Goal: Task Accomplishment & Management: Complete application form

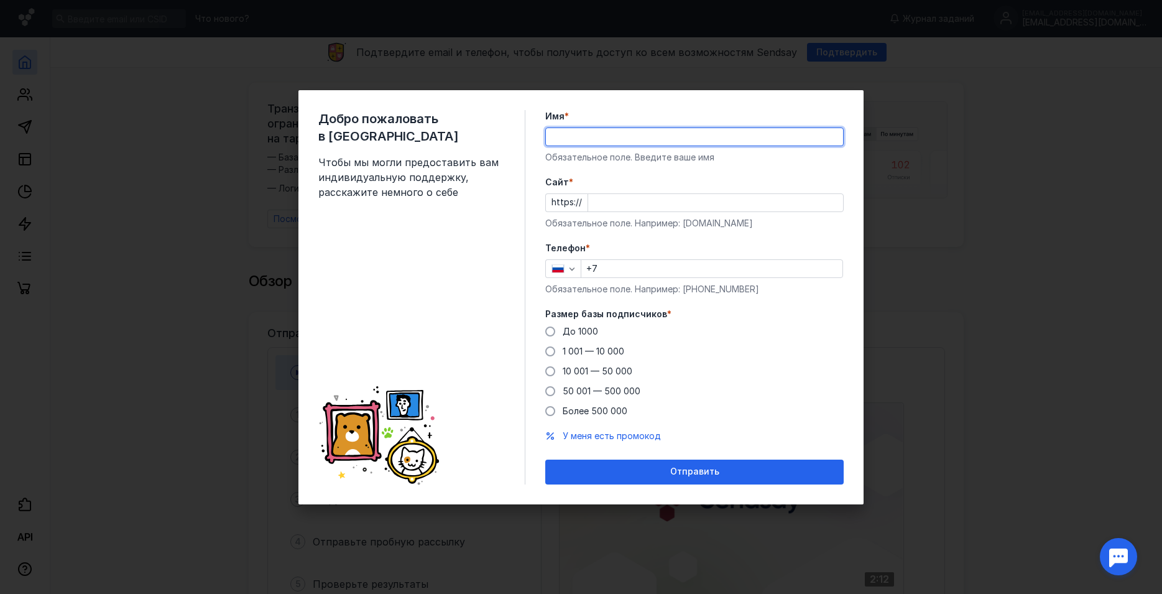
click at [622, 135] on input "Имя *" at bounding box center [694, 136] width 297 height 17
type input "[PERSON_NAME]"
click at [641, 204] on input "Cайт *" at bounding box center [715, 202] width 255 height 17
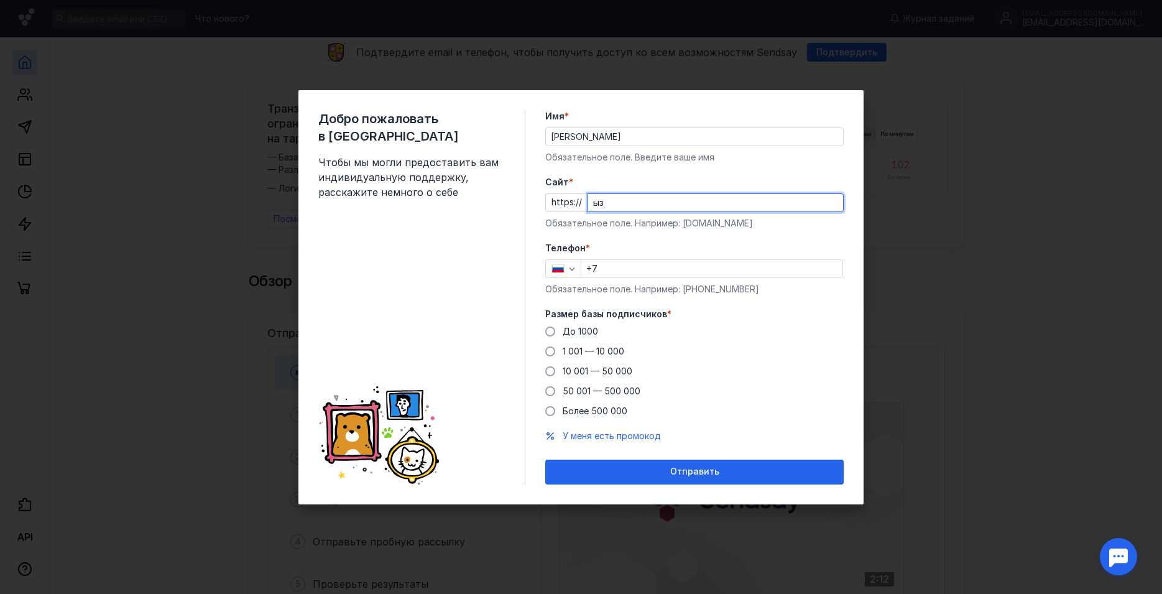
type input "ы"
type input "[DOMAIN_NAME]"
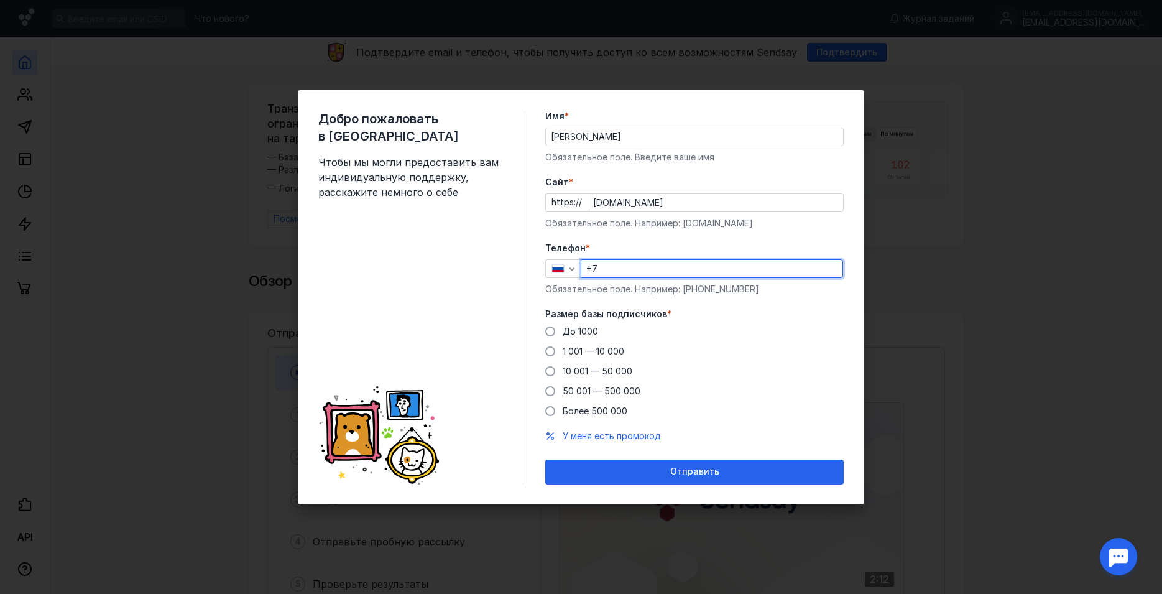
click at [695, 274] on input "+7" at bounding box center [711, 268] width 261 height 17
type input "[PHONE_NUMBER]"
drag, startPoint x: 567, startPoint y: 336, endPoint x: 580, endPoint y: 342, distance: 14.2
click at [567, 336] on div "До 1000" at bounding box center [579, 331] width 35 height 12
click at [0, 0] on input "До 1000" at bounding box center [0, 0] width 0 height 0
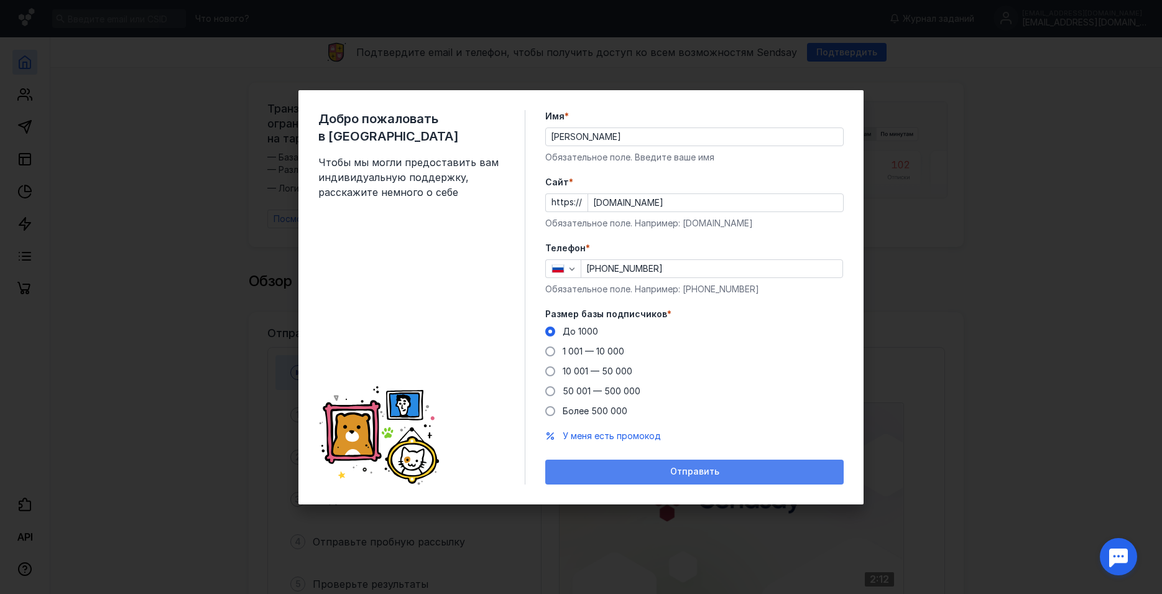
click at [625, 480] on div "Отправить" at bounding box center [694, 471] width 298 height 25
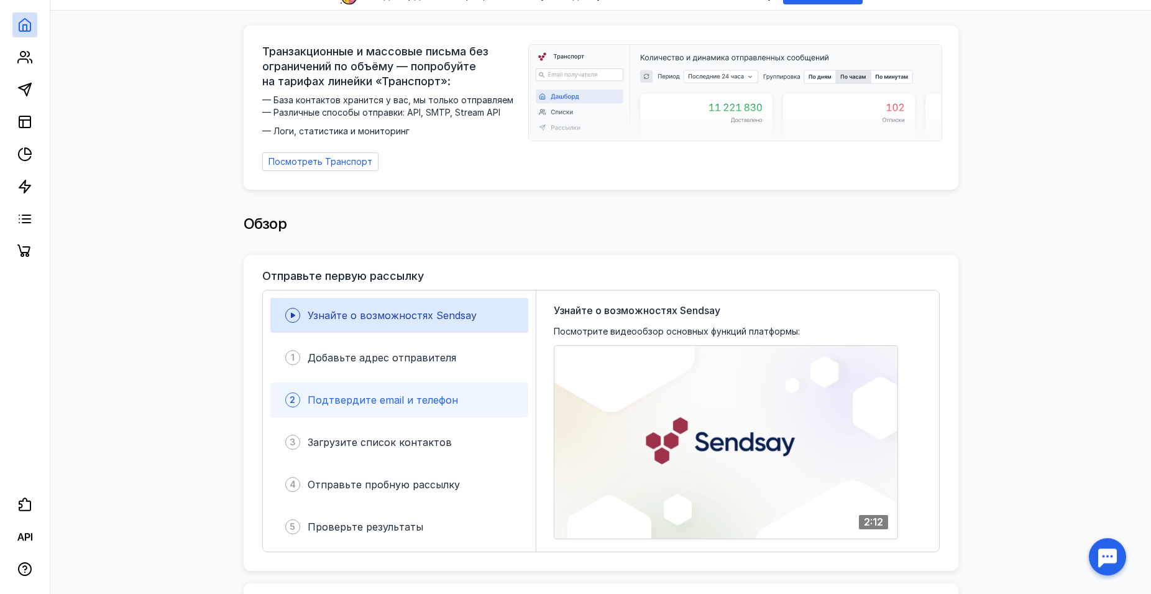
scroll to position [63, 0]
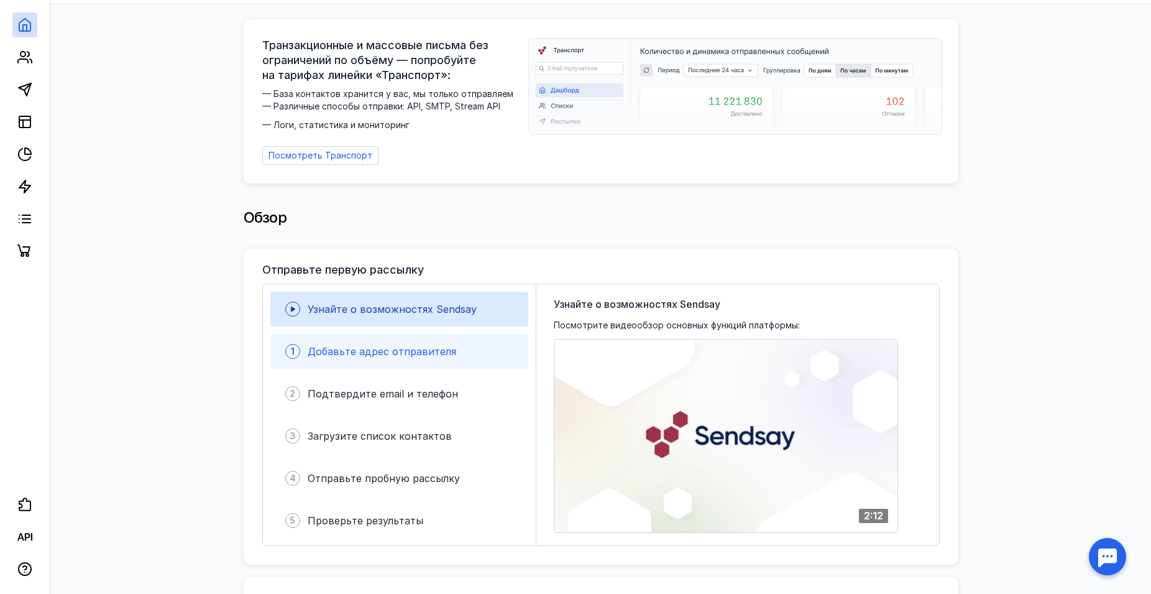
click at [426, 345] on span "Добавьте адрес отправителя" at bounding box center [382, 351] width 149 height 12
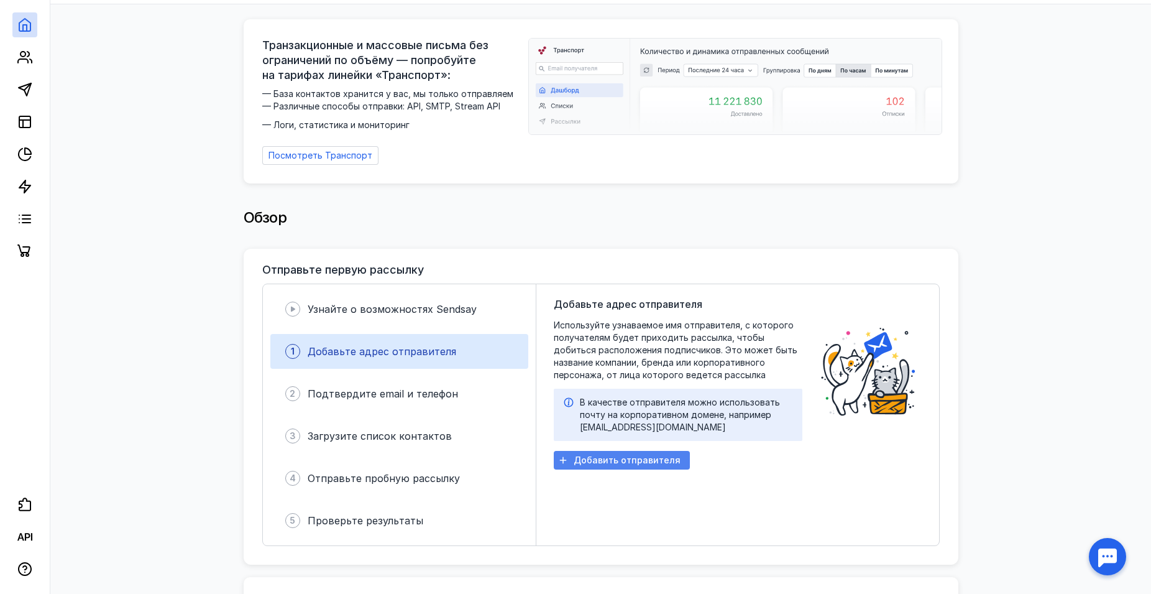
click at [649, 455] on span "Добавить отправителя" at bounding box center [627, 460] width 107 height 11
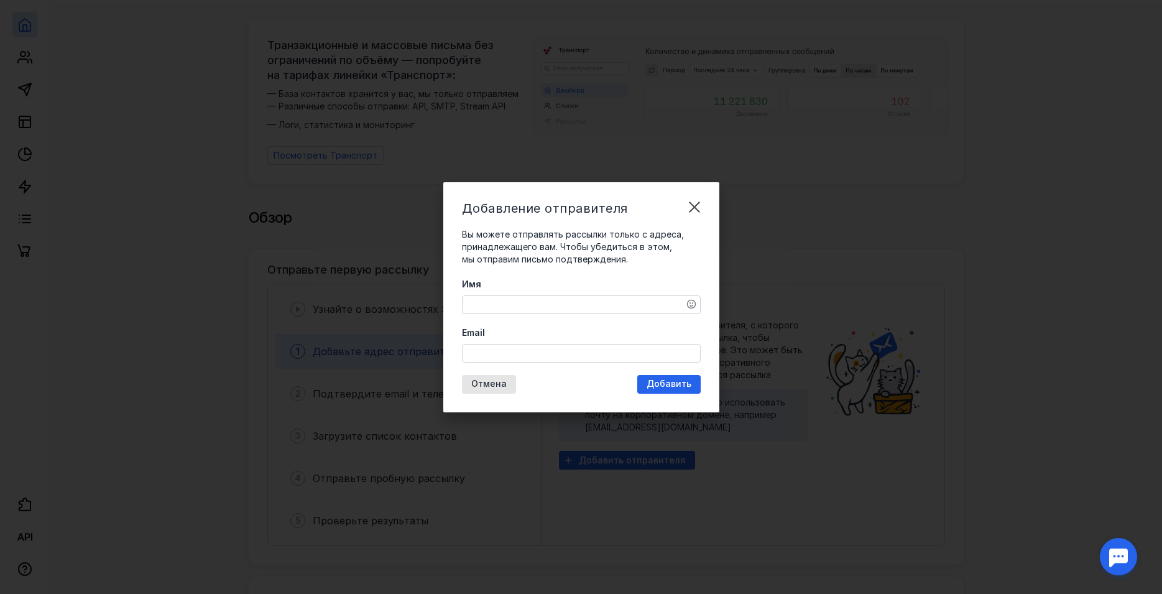
click at [567, 305] on textarea "Имя" at bounding box center [580, 304] width 237 height 17
click at [674, 383] on div "Добавить" at bounding box center [668, 384] width 63 height 19
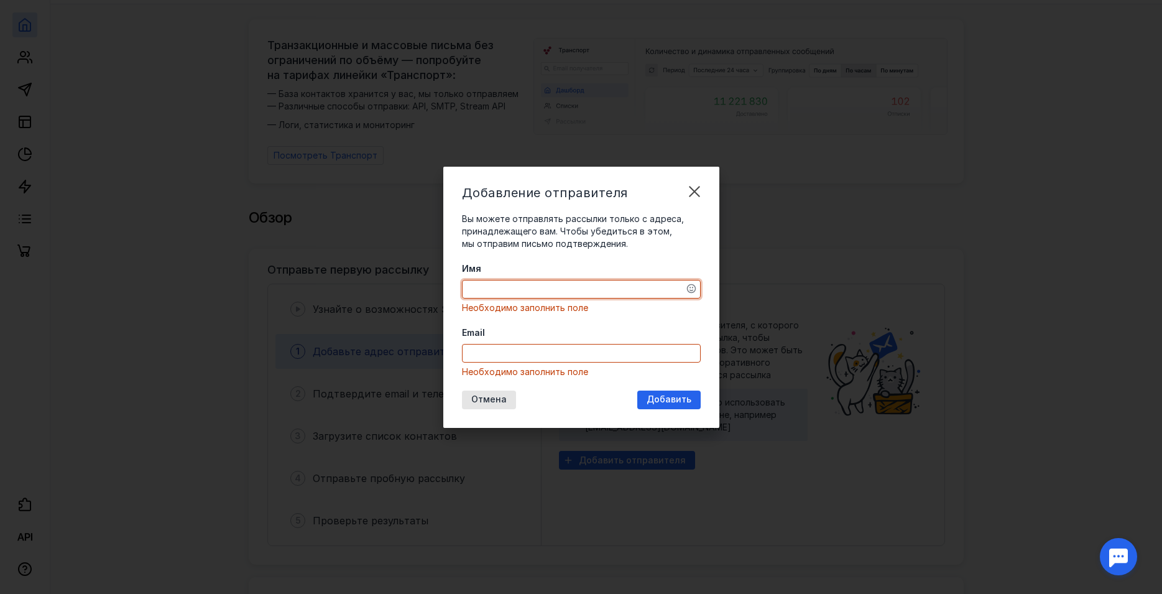
click at [576, 295] on textarea "Имя" at bounding box center [580, 288] width 237 height 17
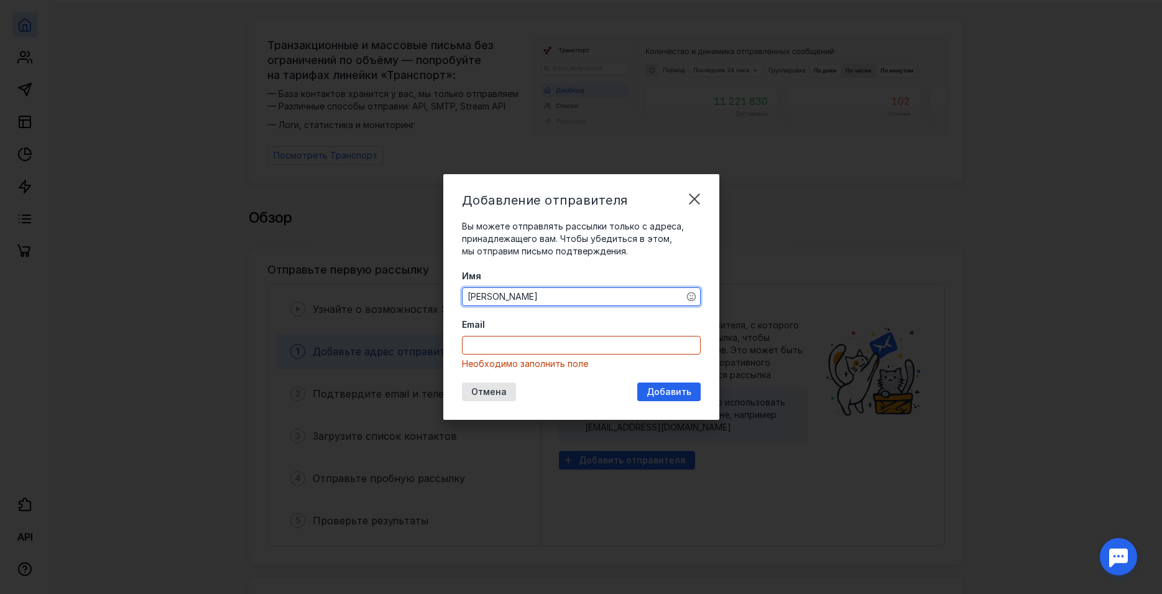
type textarea "[PERSON_NAME]"
click at [582, 339] on input "Email" at bounding box center [580, 344] width 237 height 17
click at [585, 349] on input "Email" at bounding box center [580, 344] width 237 height 17
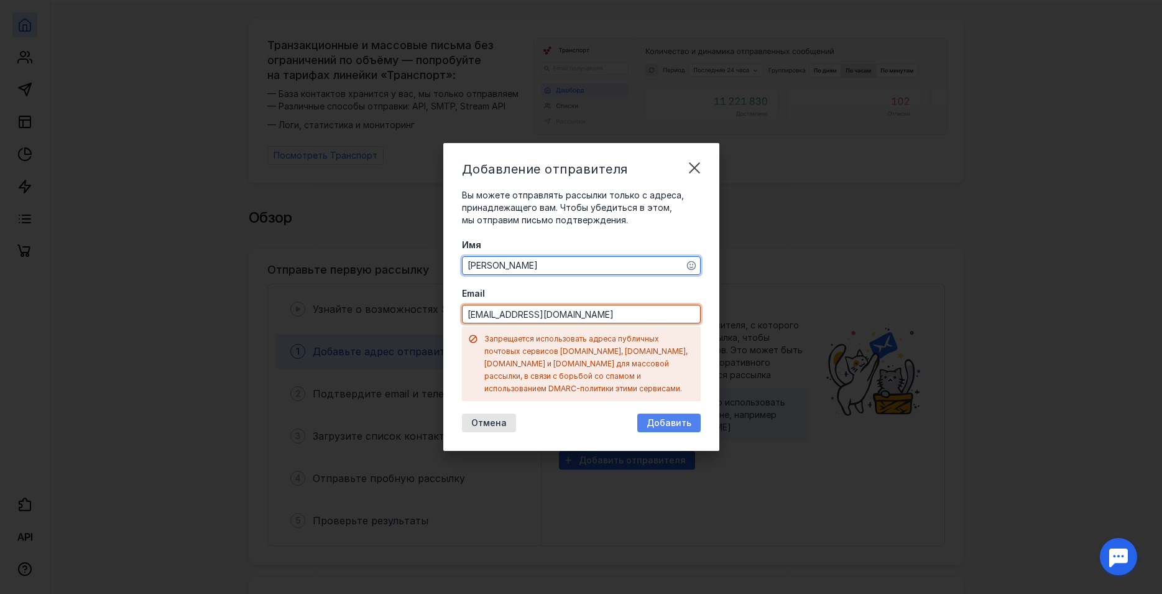
type input "[EMAIL_ADDRESS][DOMAIN_NAME]"
click at [667, 418] on span "Добавить" at bounding box center [668, 423] width 45 height 11
click at [671, 413] on div "Добавить" at bounding box center [668, 422] width 63 height 19
click at [643, 418] on div "Добавить" at bounding box center [668, 423] width 57 height 11
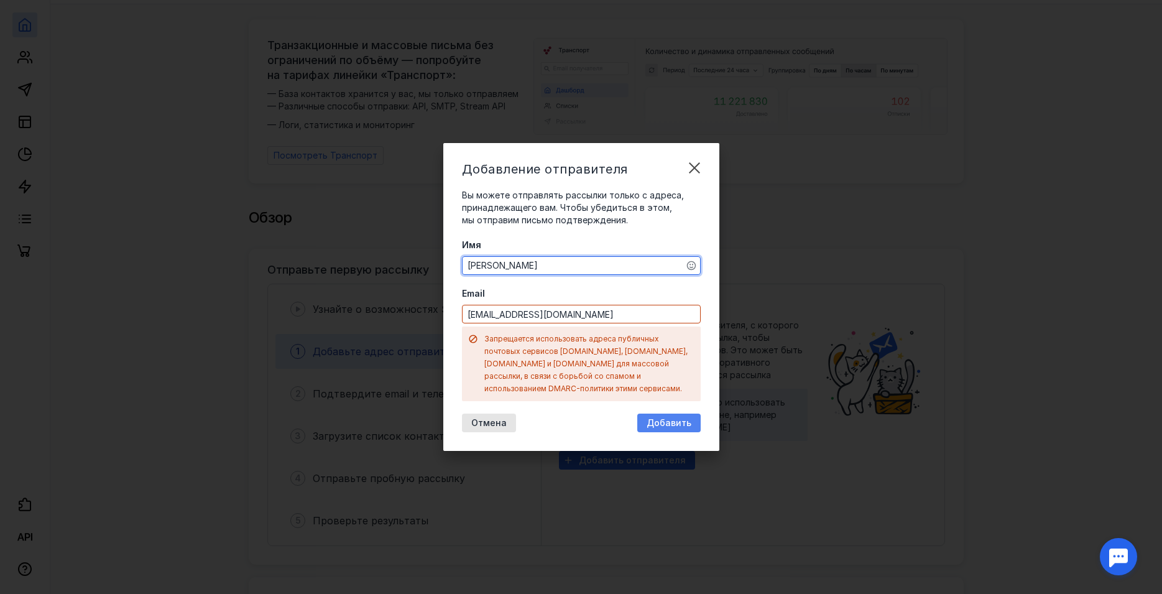
click at [643, 418] on div "Добавить" at bounding box center [668, 423] width 57 height 11
click at [644, 418] on div "Добавить" at bounding box center [668, 423] width 57 height 11
click at [608, 323] on input "[EMAIL_ADDRESS][DOMAIN_NAME]" at bounding box center [580, 313] width 237 height 17
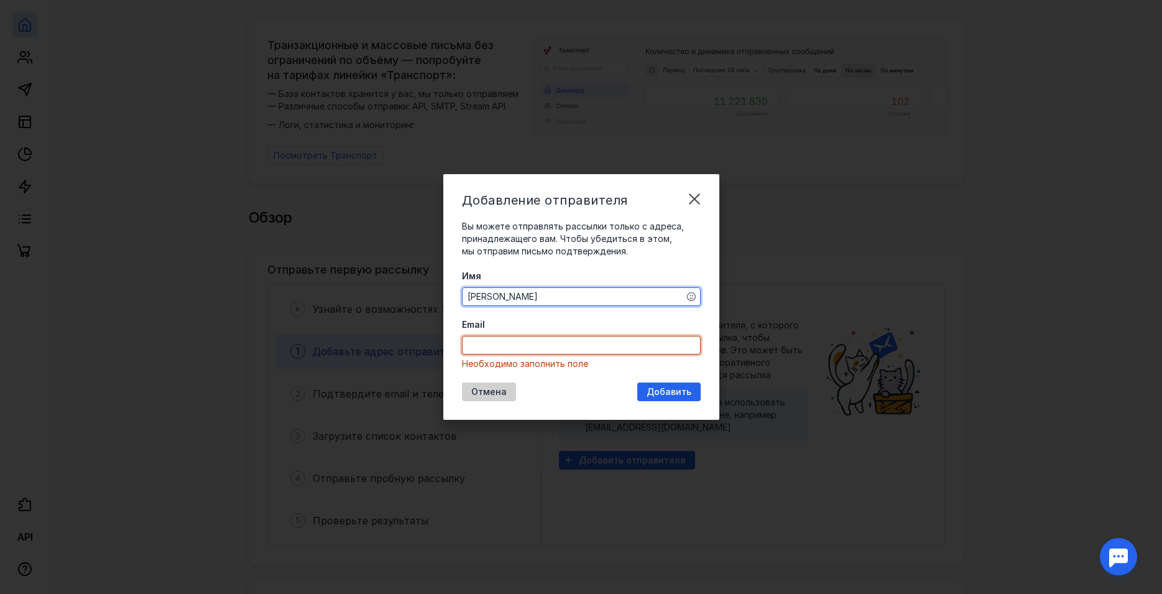
click at [497, 395] on span "Отмена" at bounding box center [488, 392] width 35 height 11
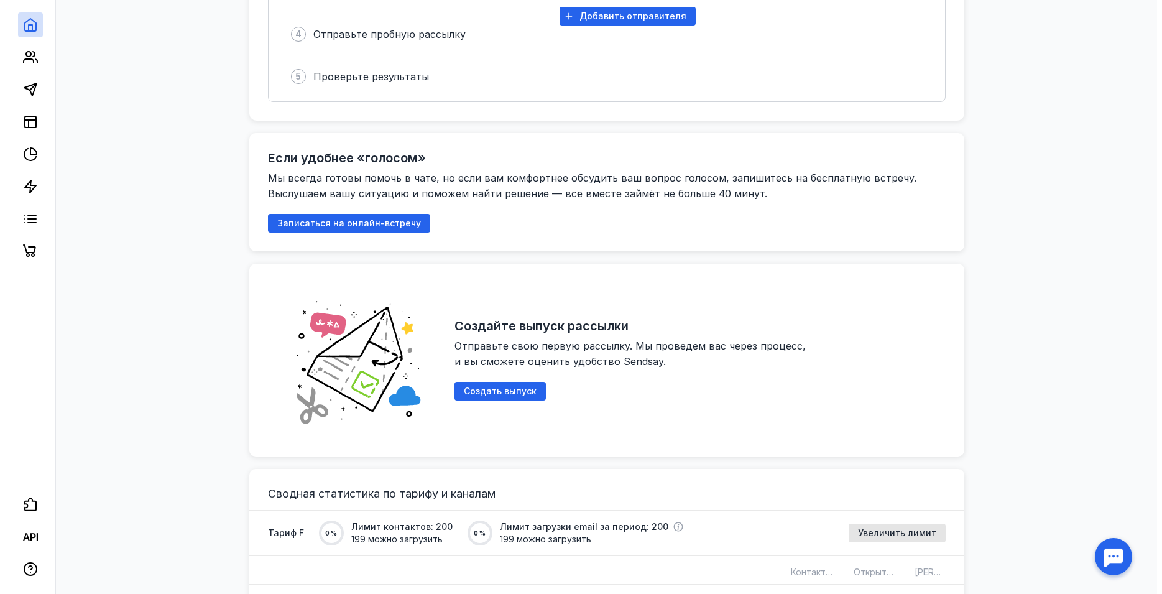
scroll to position [571, 0]
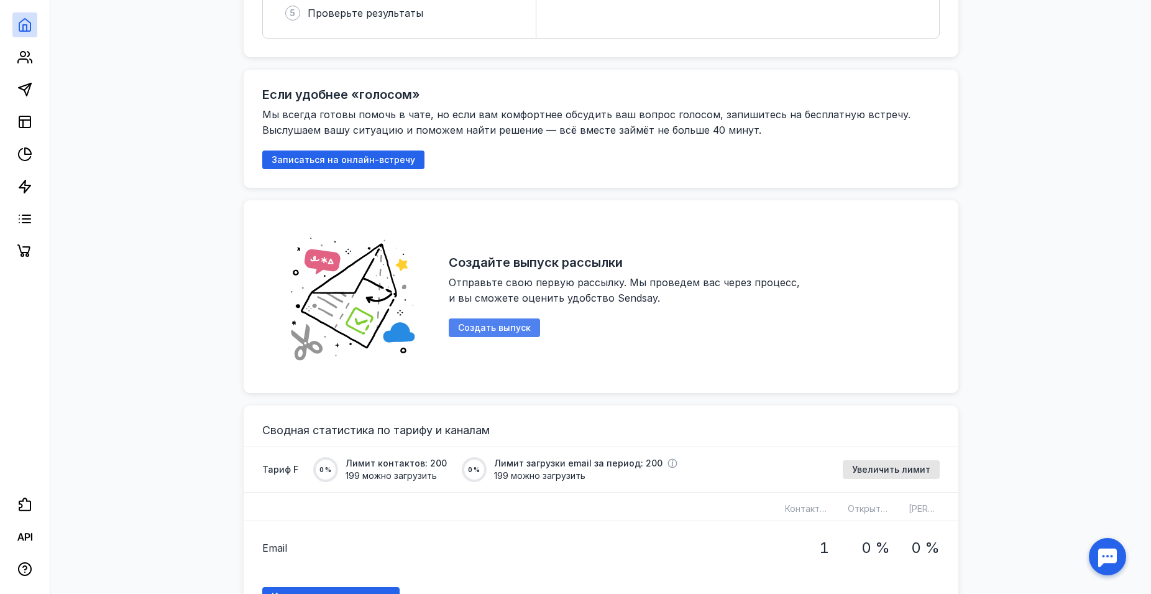
click at [505, 323] on span "Создать выпуск" at bounding box center [494, 328] width 73 height 11
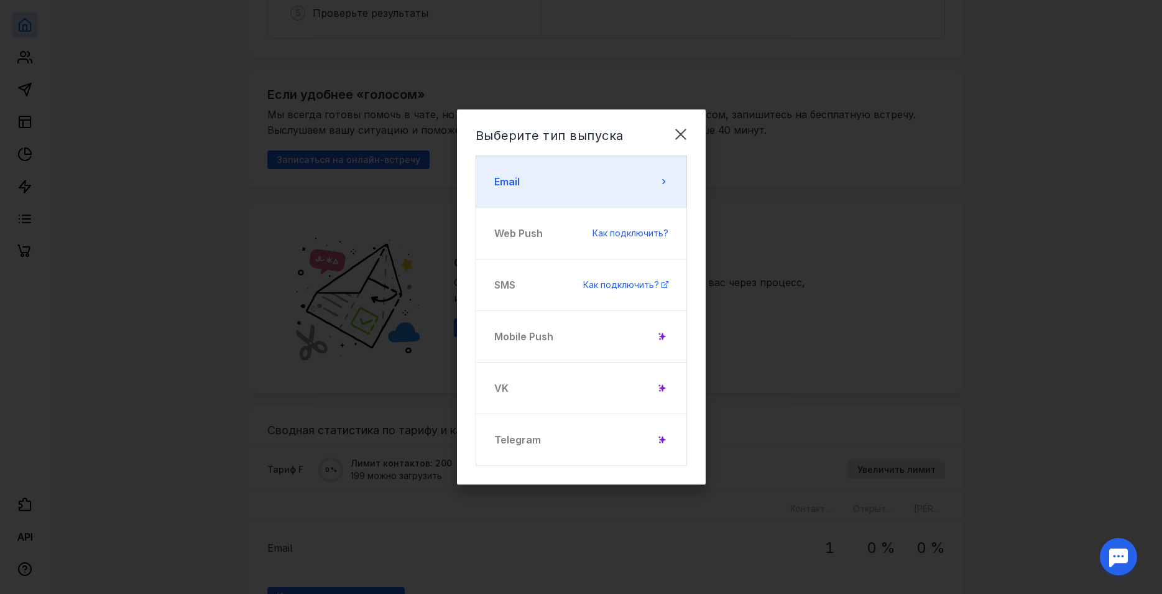
click at [620, 170] on button "Email" at bounding box center [580, 181] width 211 height 52
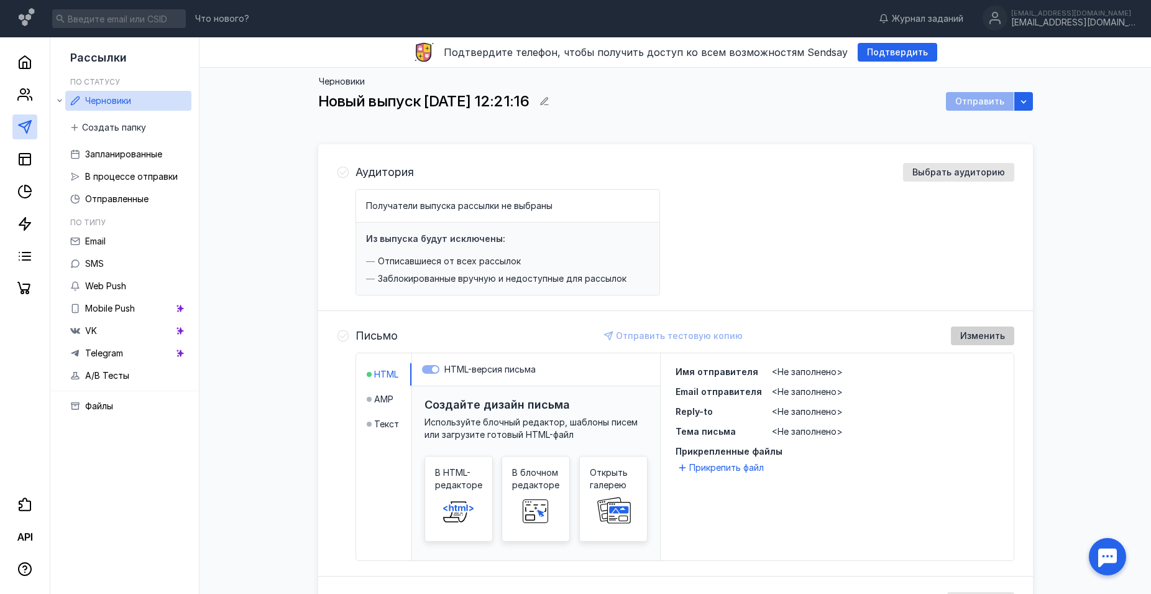
click at [976, 341] on div "Изменить" at bounding box center [982, 335] width 63 height 19
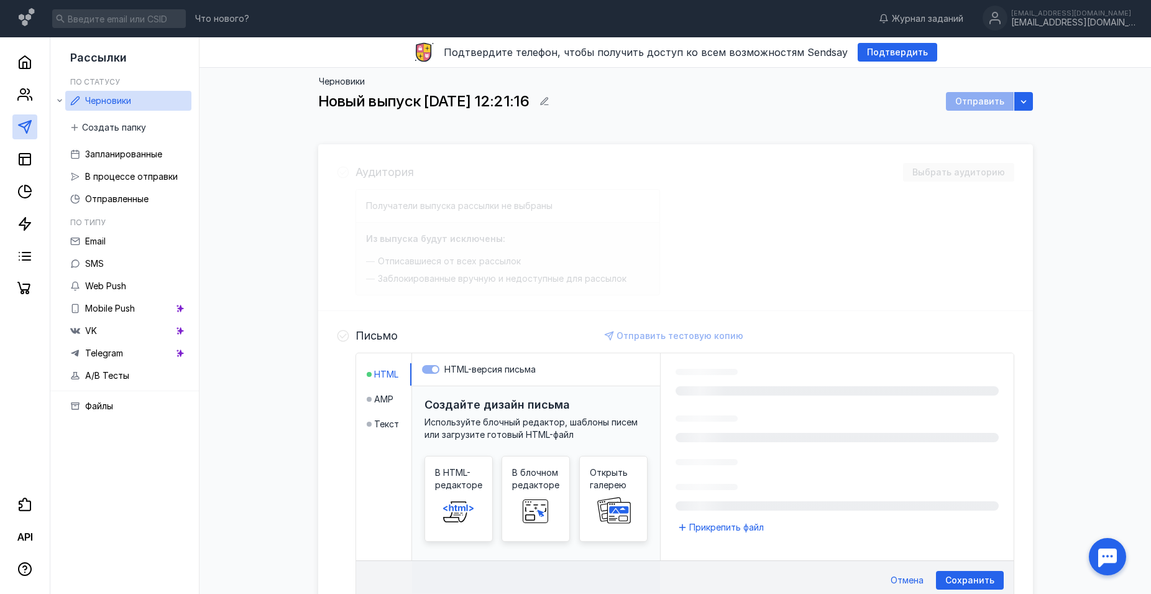
scroll to position [231, 0]
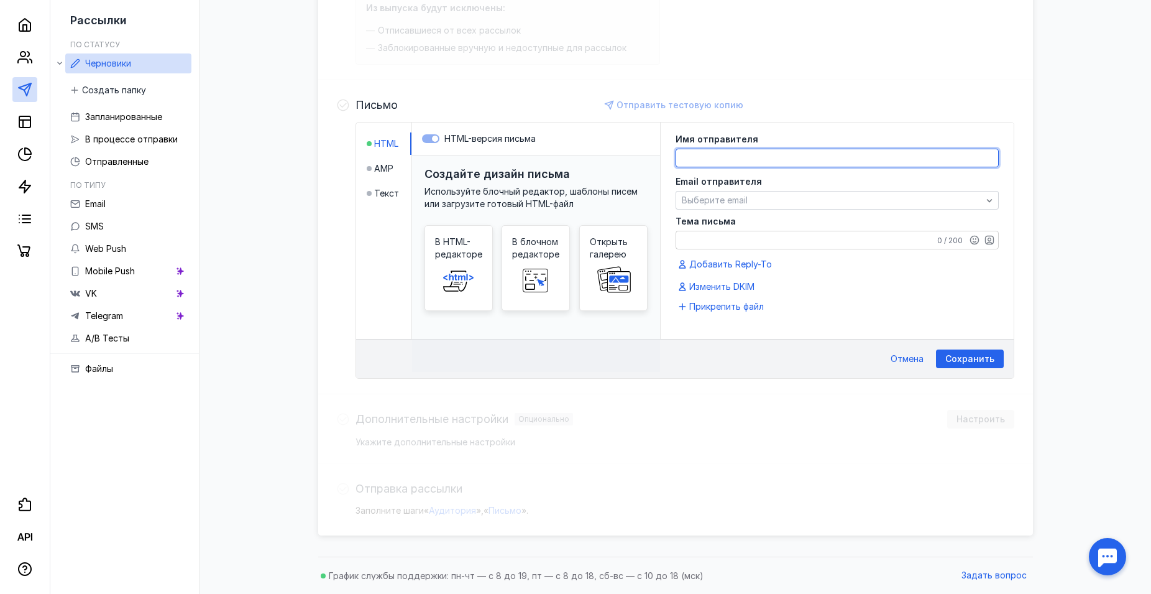
click at [697, 157] on textarea at bounding box center [837, 157] width 322 height 17
type textarea "F"
type textarea "[PERSON_NAME]"
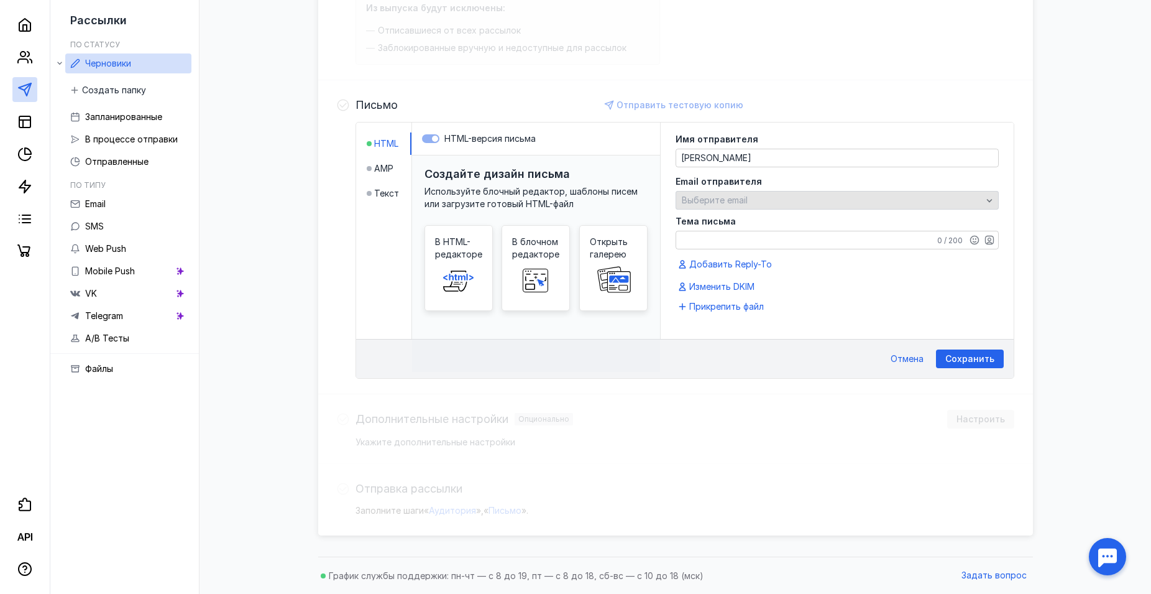
click at [730, 190] on div "Email отправителя Выберите email" at bounding box center [837, 193] width 323 height 32
click at [727, 206] on div "Выберите email" at bounding box center [837, 200] width 323 height 19
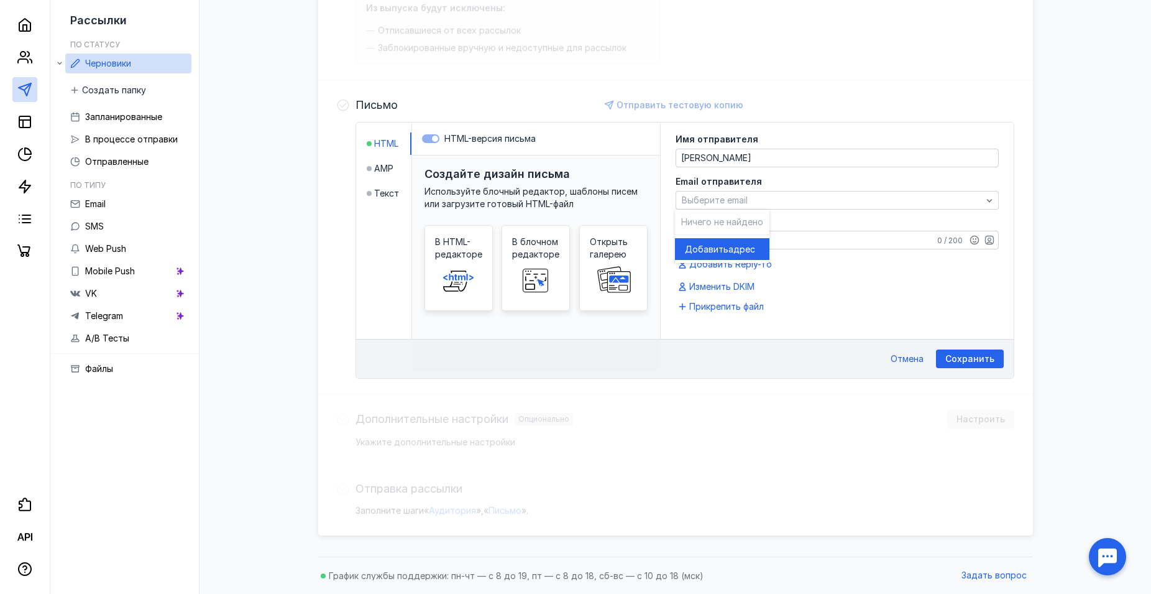
click at [751, 247] on span "адрес" at bounding box center [741, 249] width 27 height 12
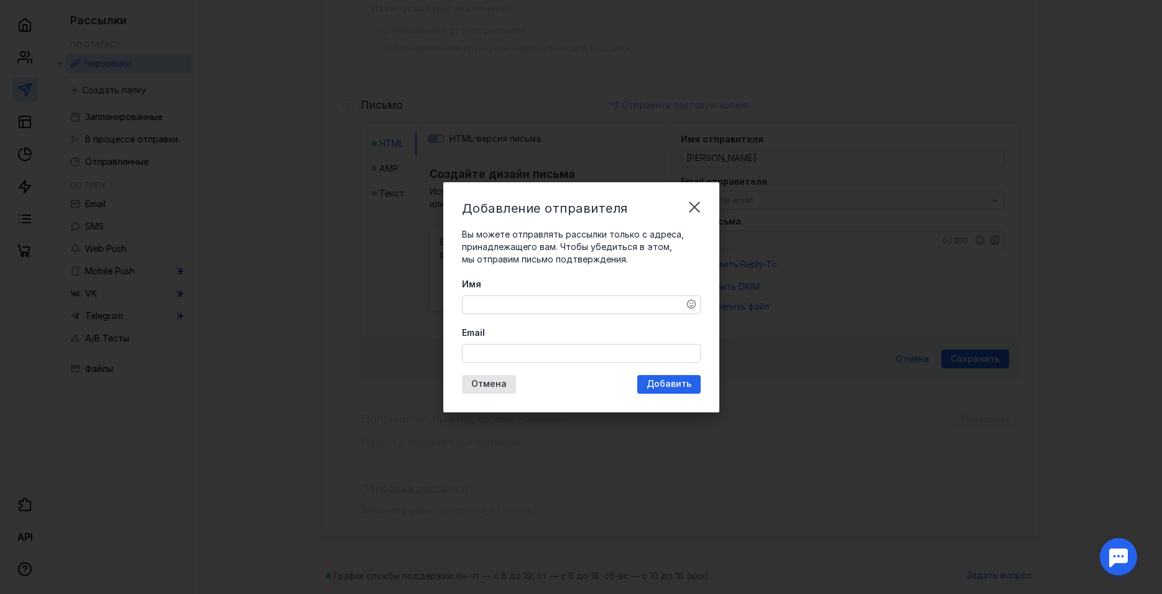
click at [555, 305] on textarea "Имя" at bounding box center [580, 304] width 237 height 17
type textarea "[PERSON_NAME]"
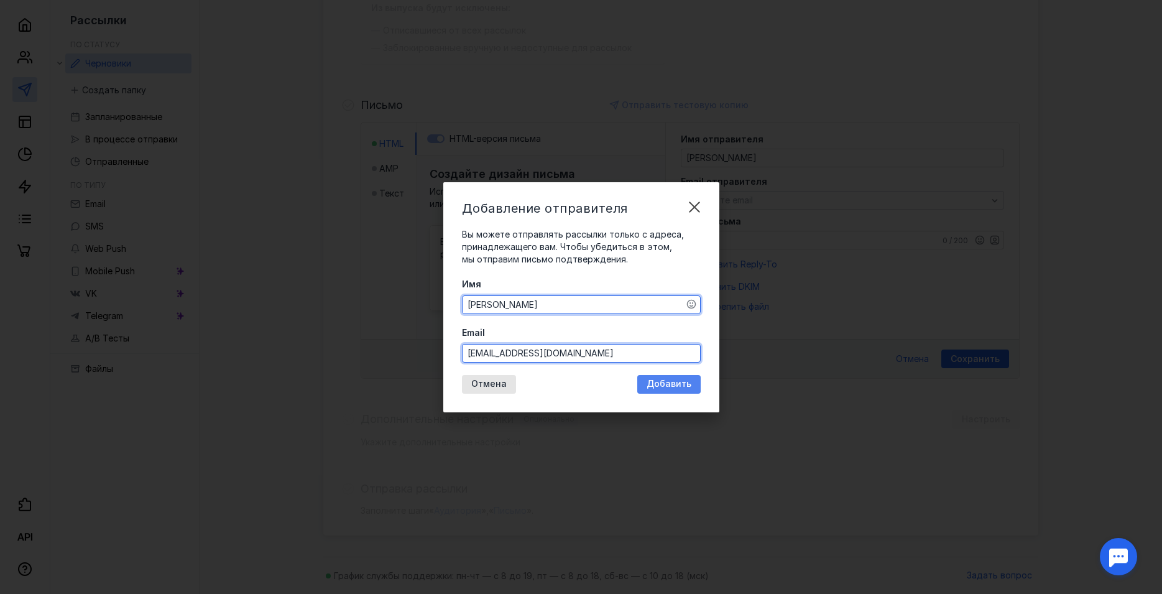
type input "[EMAIL_ADDRESS][DOMAIN_NAME]"
click at [689, 386] on div "Добавление отправителя Вы можете отправлять рассылки только с адреса, принадлеж…" at bounding box center [581, 297] width 276 height 230
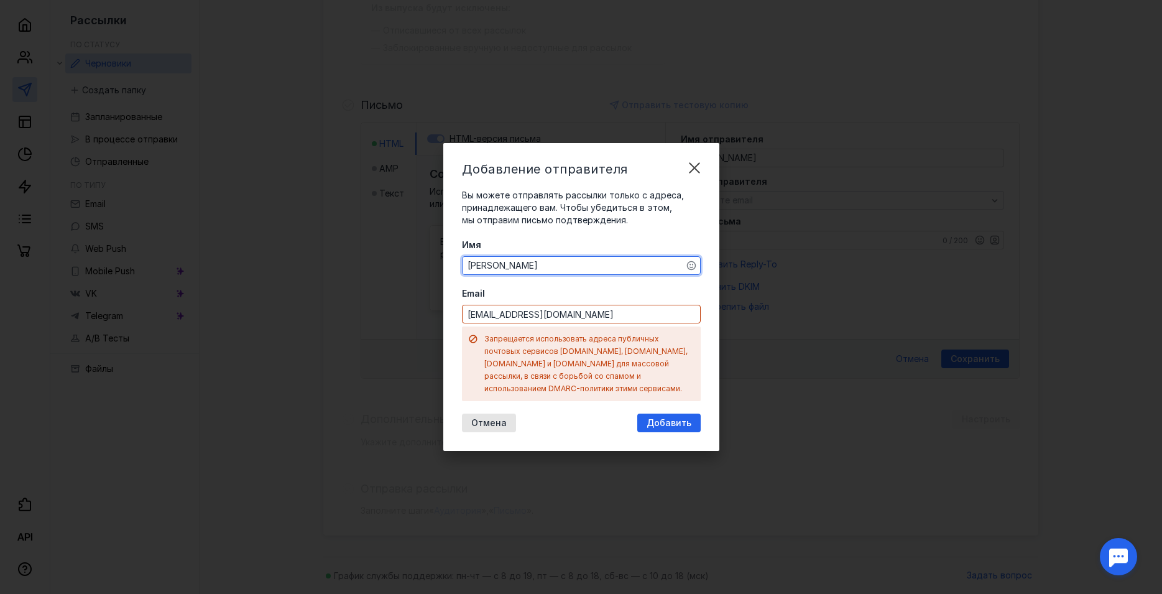
click at [503, 418] on span "Отмена" at bounding box center [488, 423] width 35 height 11
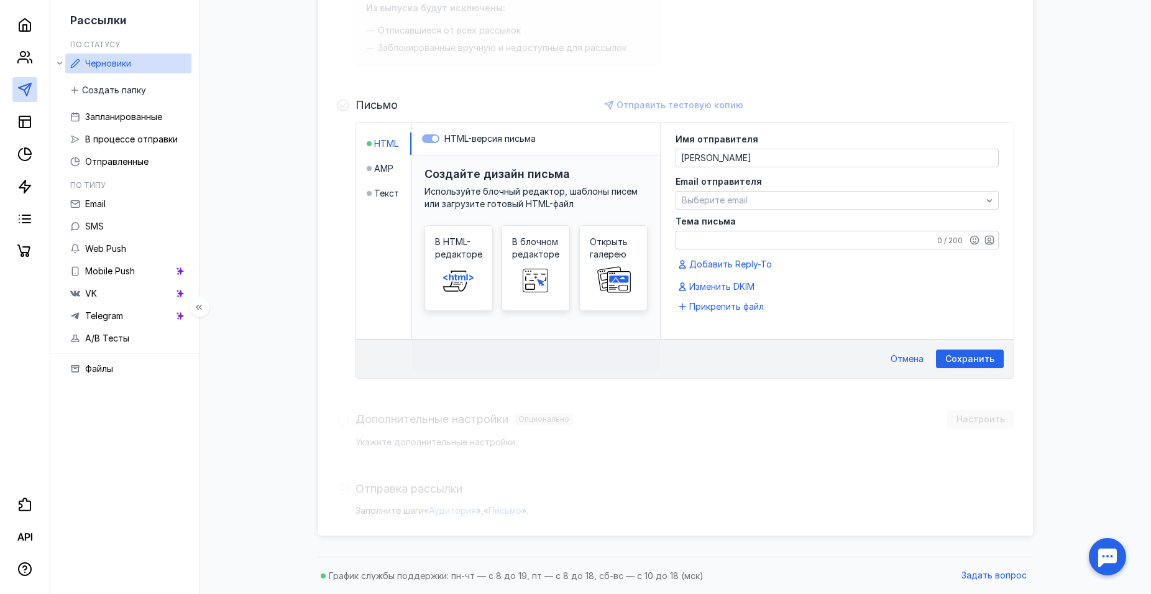
click at [42, 35] on div at bounding box center [25, 132] width 50 height 264
click at [37, 33] on div at bounding box center [25, 132] width 50 height 264
click at [29, 27] on icon at bounding box center [24, 24] width 15 height 15
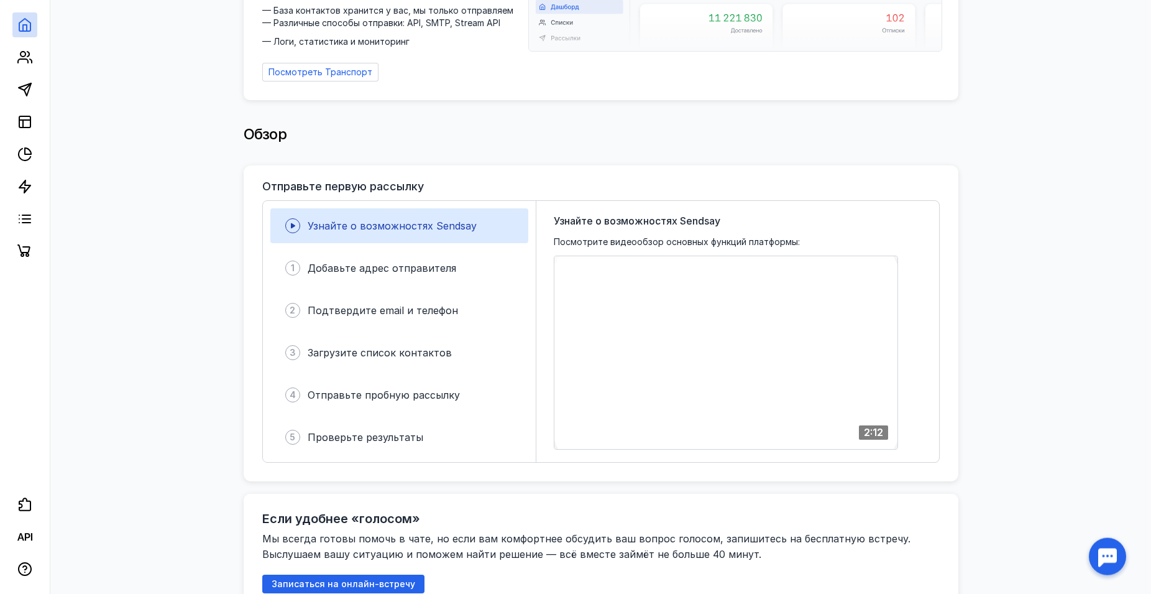
scroll to position [317, 0]
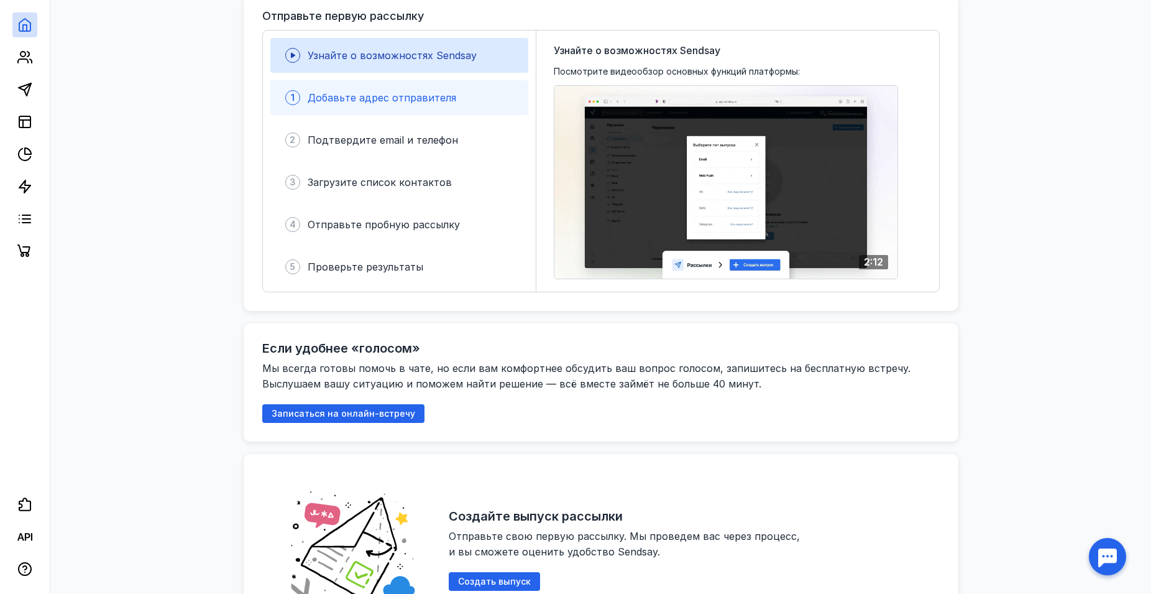
click at [416, 91] on span "Добавьте адрес отправителя" at bounding box center [382, 97] width 149 height 12
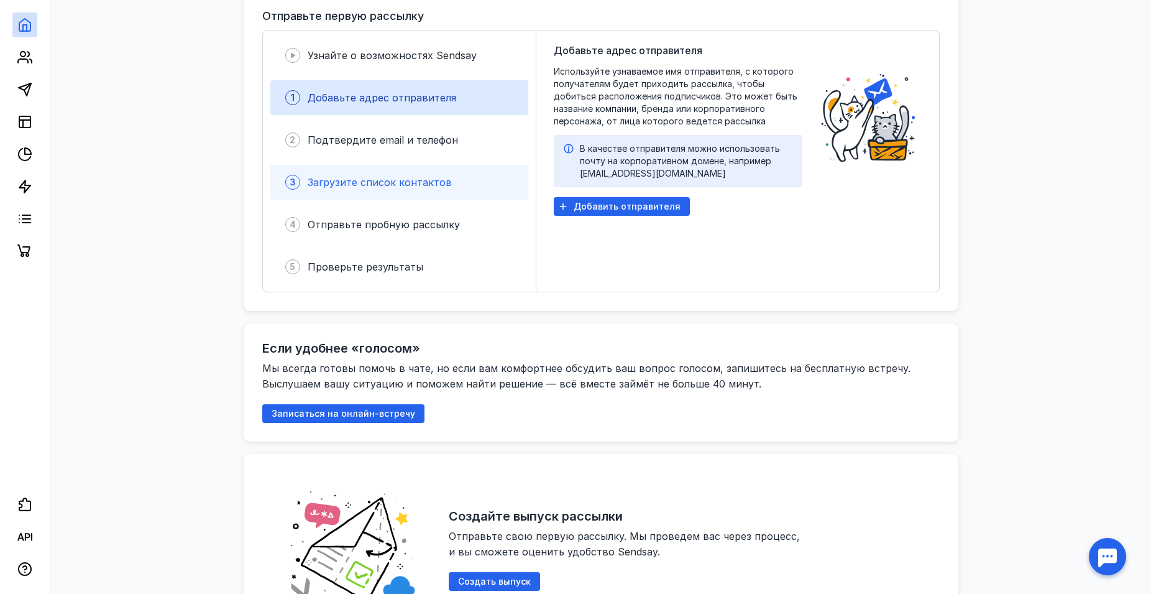
click at [365, 185] on div "3 Загрузите список контактов" at bounding box center [399, 182] width 258 height 35
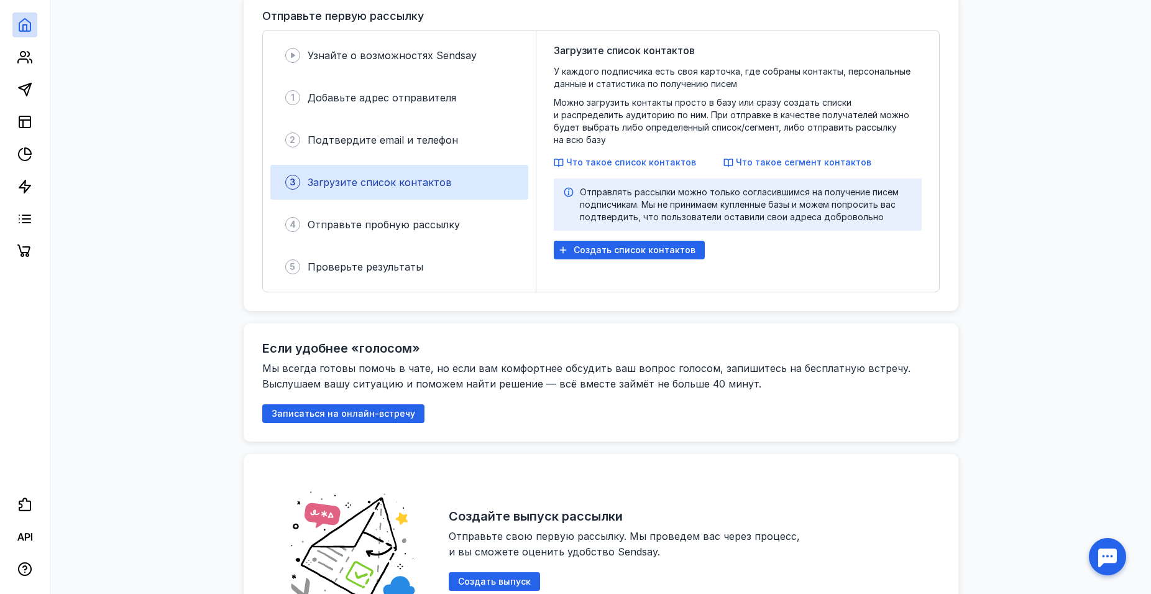
click at [859, 106] on span "У каждого подписчика есть своя карточка, где собраны контакты, персональные дан…" at bounding box center [738, 105] width 368 height 81
